Goal: Register for event/course

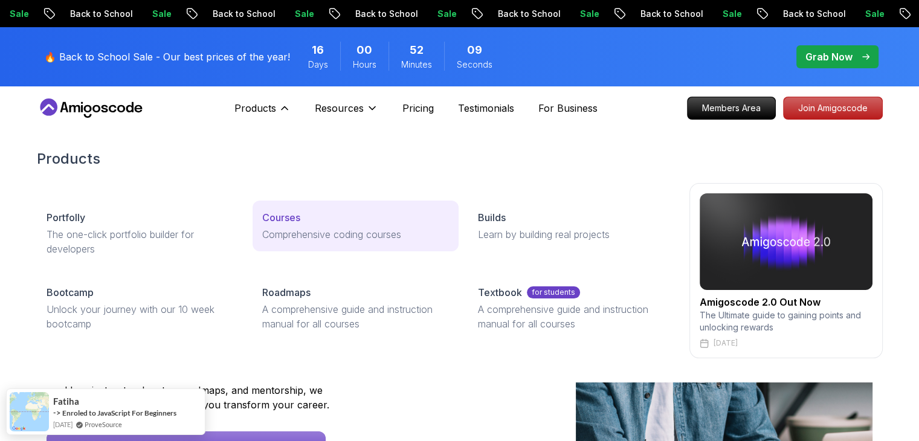
click at [279, 211] on p "Courses" at bounding box center [281, 217] width 38 height 15
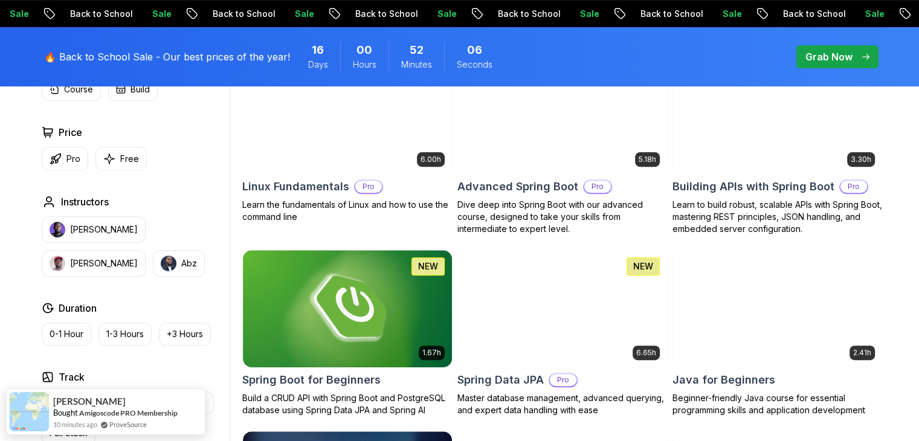
scroll to position [423, 0]
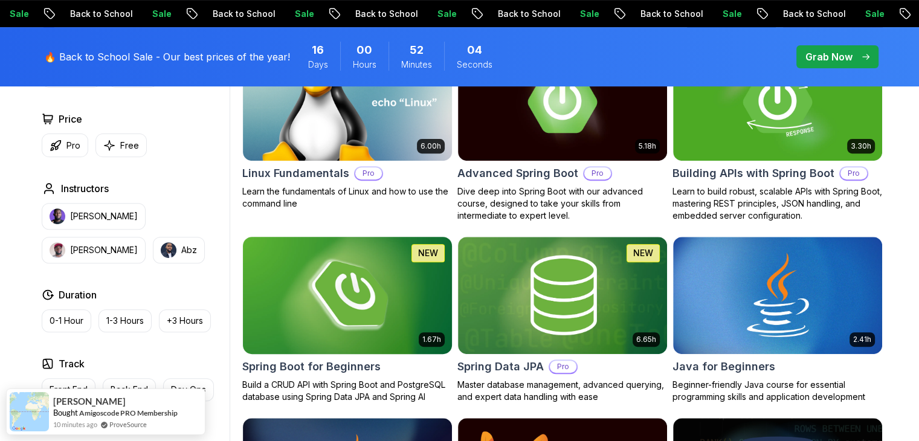
click at [321, 305] on img at bounding box center [347, 295] width 219 height 123
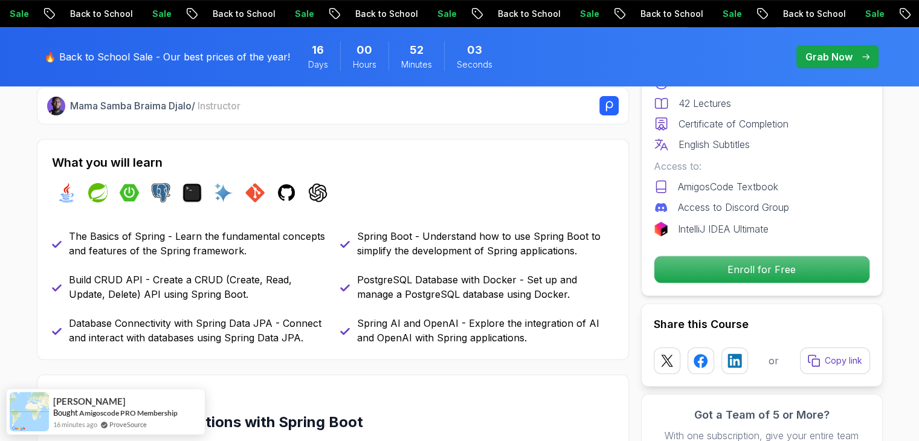
scroll to position [544, 0]
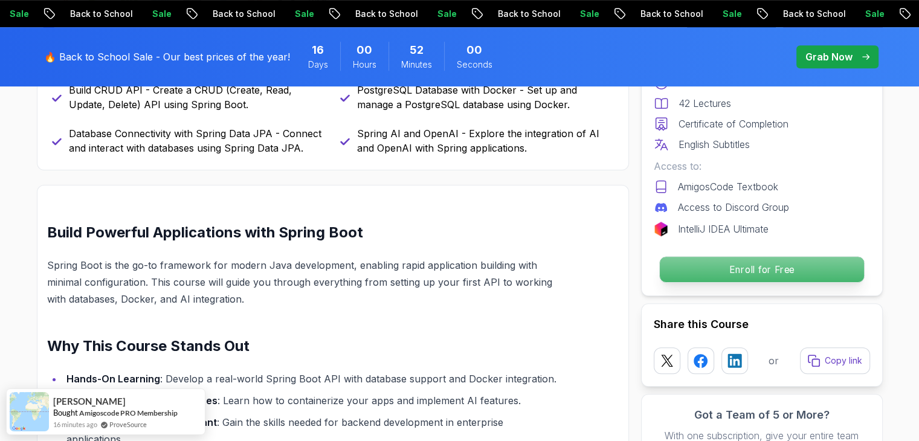
click at [708, 274] on p "Enroll for Free" at bounding box center [762, 269] width 204 height 25
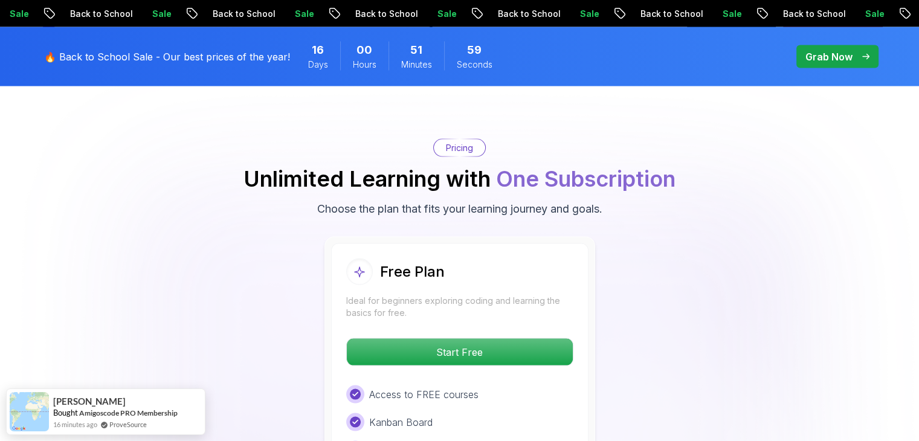
scroll to position [2457, 0]
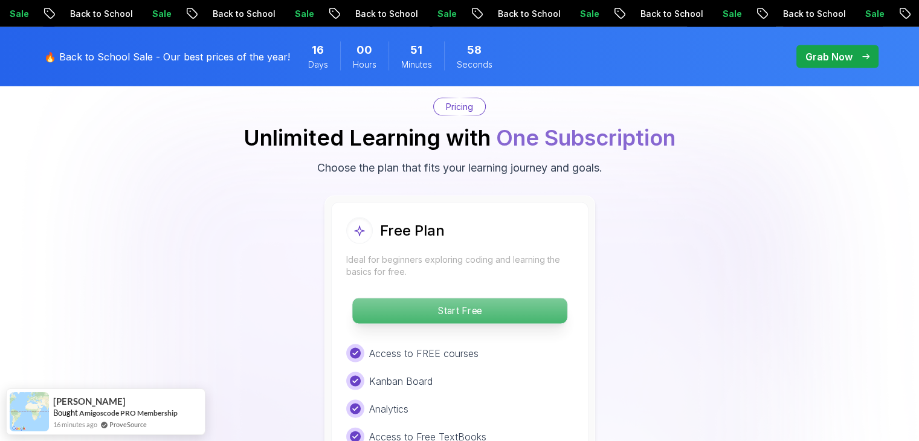
click at [430, 299] on p "Start Free" at bounding box center [459, 311] width 215 height 25
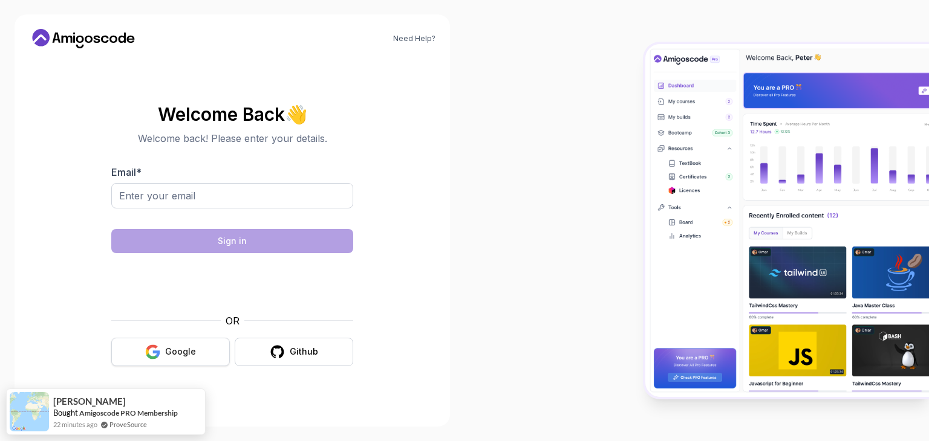
click at [189, 351] on div "Google" at bounding box center [180, 352] width 31 height 12
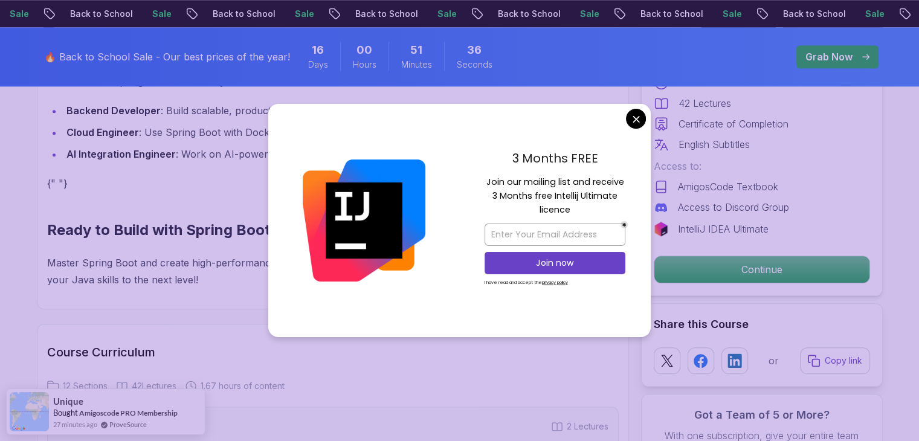
scroll to position [1330, 0]
